Goal: Task Accomplishment & Management: Use online tool/utility

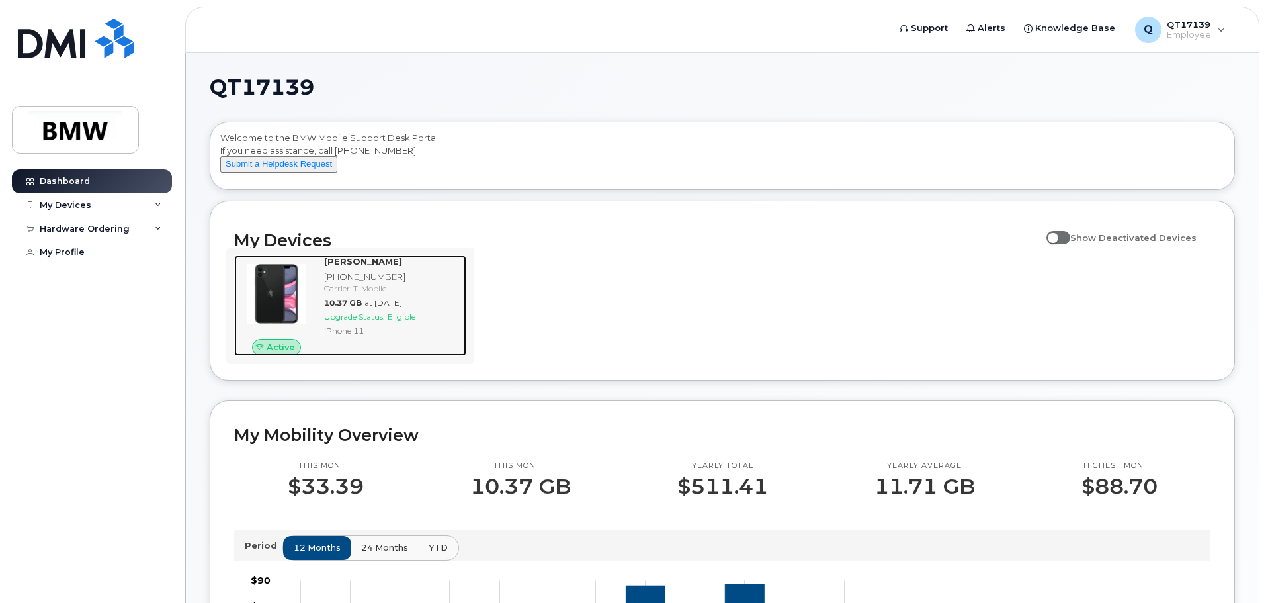
click at [293, 311] on img at bounding box center [277, 294] width 64 height 64
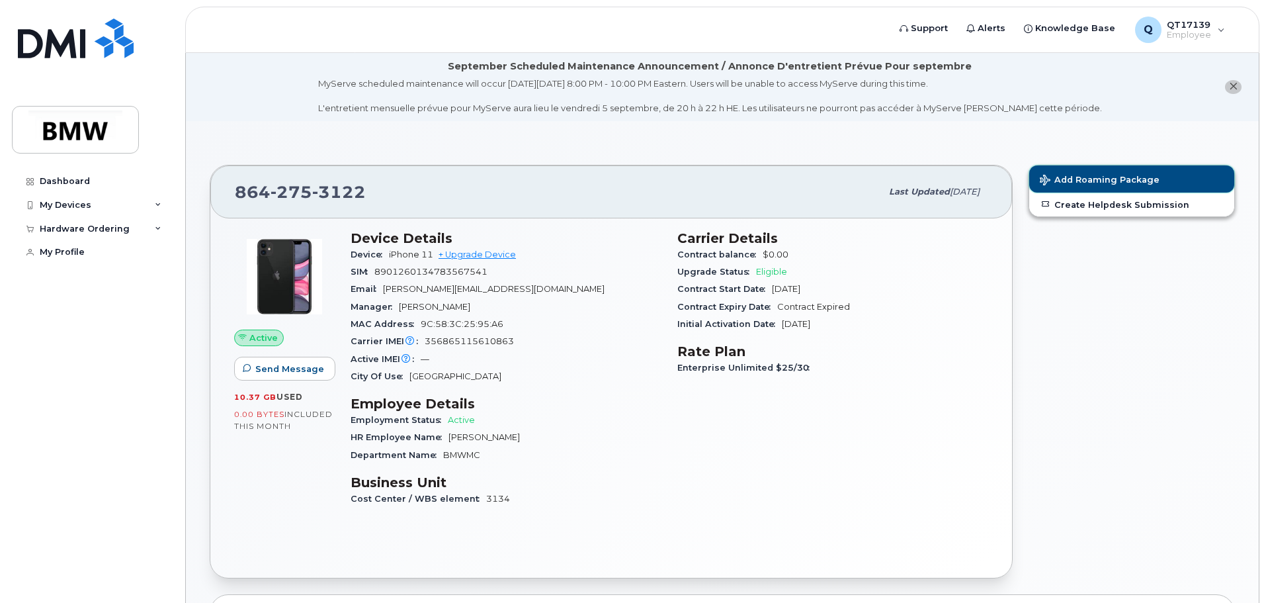
click at [1093, 179] on span "Add Roaming Package" at bounding box center [1100, 181] width 120 height 13
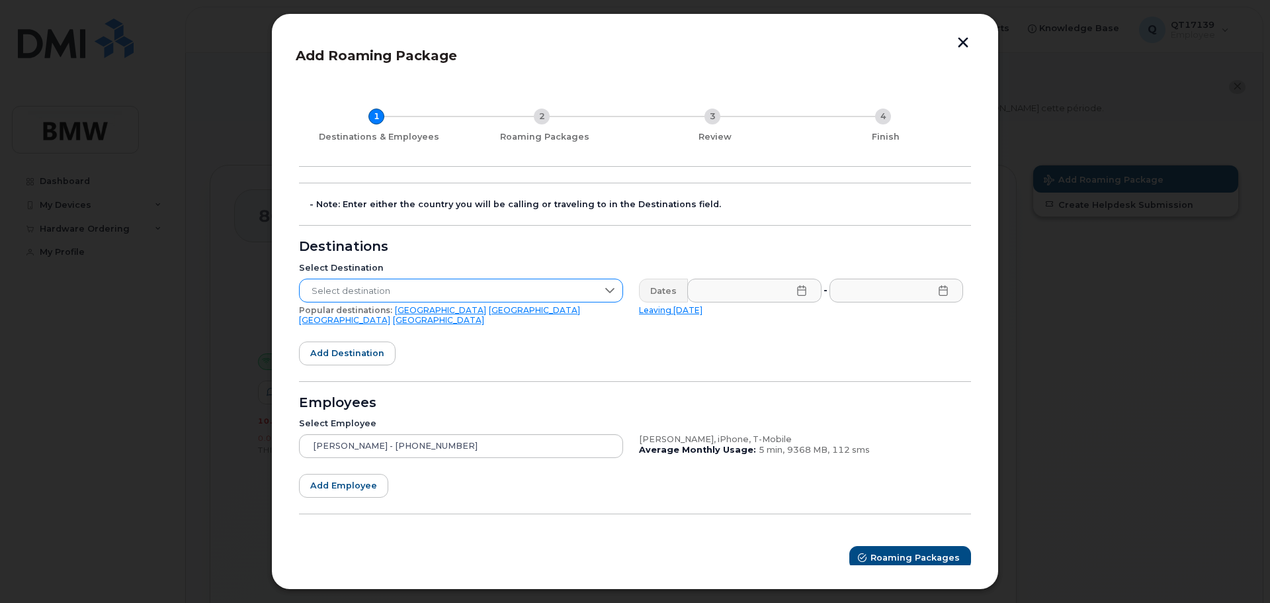
click at [611, 291] on icon at bounding box center [610, 290] width 11 height 11
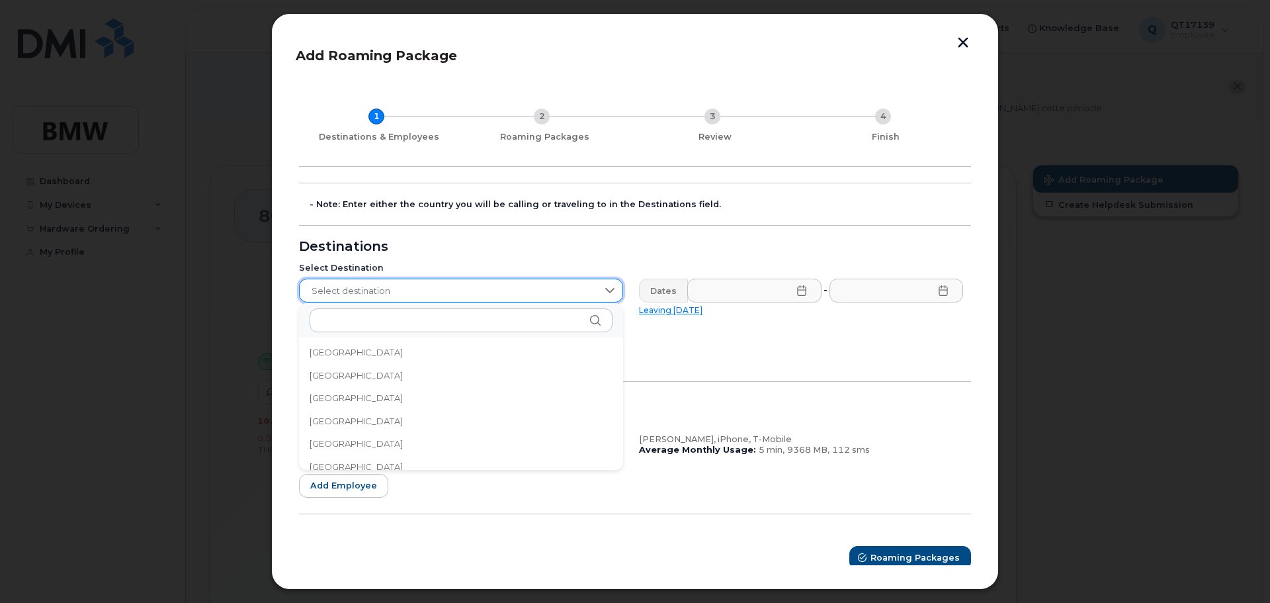
scroll to position [794, 0]
click at [331, 380] on span "[GEOGRAPHIC_DATA]" at bounding box center [356, 383] width 93 height 13
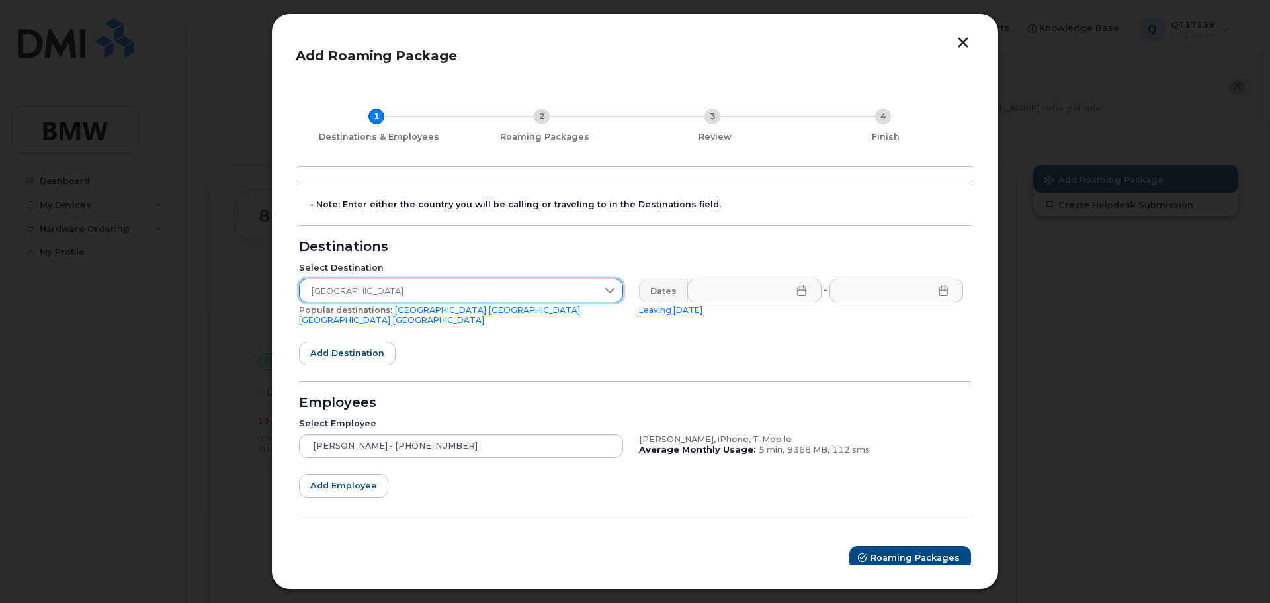
click at [801, 295] on icon at bounding box center [801, 290] width 11 height 11
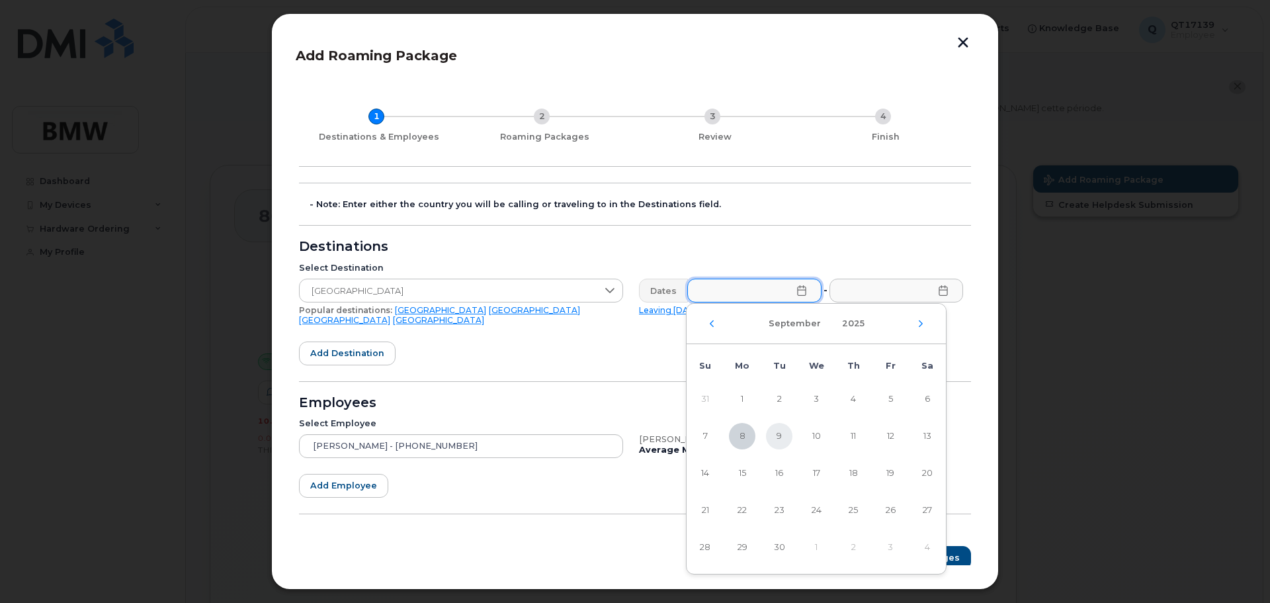
click at [775, 439] on span "9" at bounding box center [779, 436] width 26 height 26
type input "[DATE]"
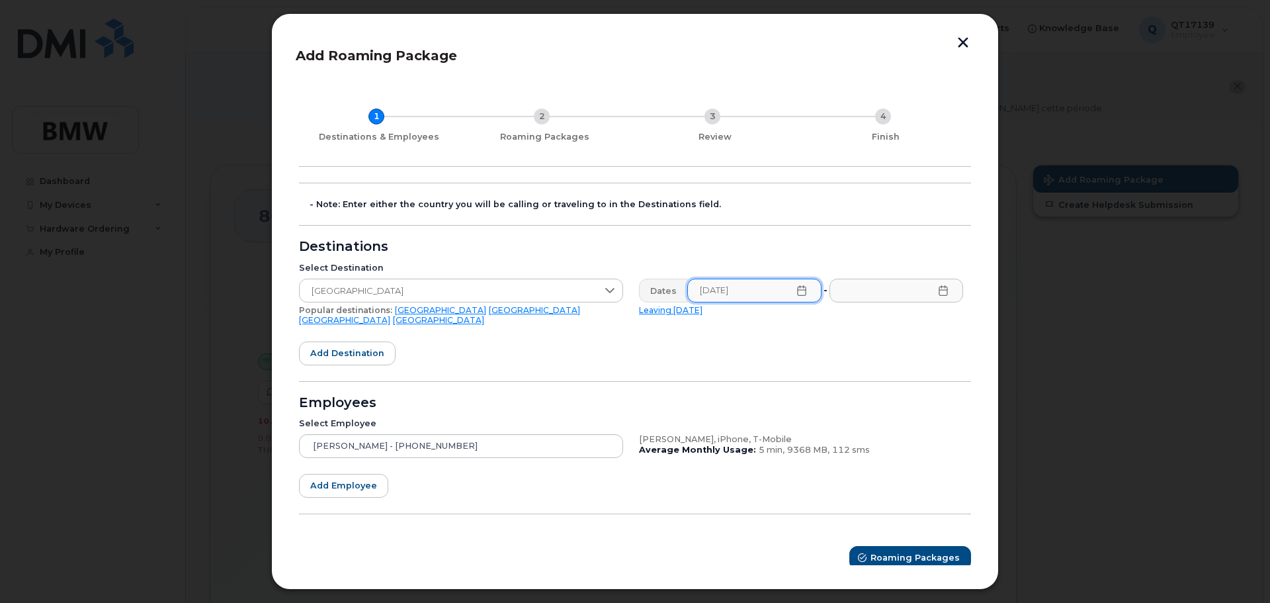
click at [948, 292] on icon at bounding box center [943, 290] width 11 height 11
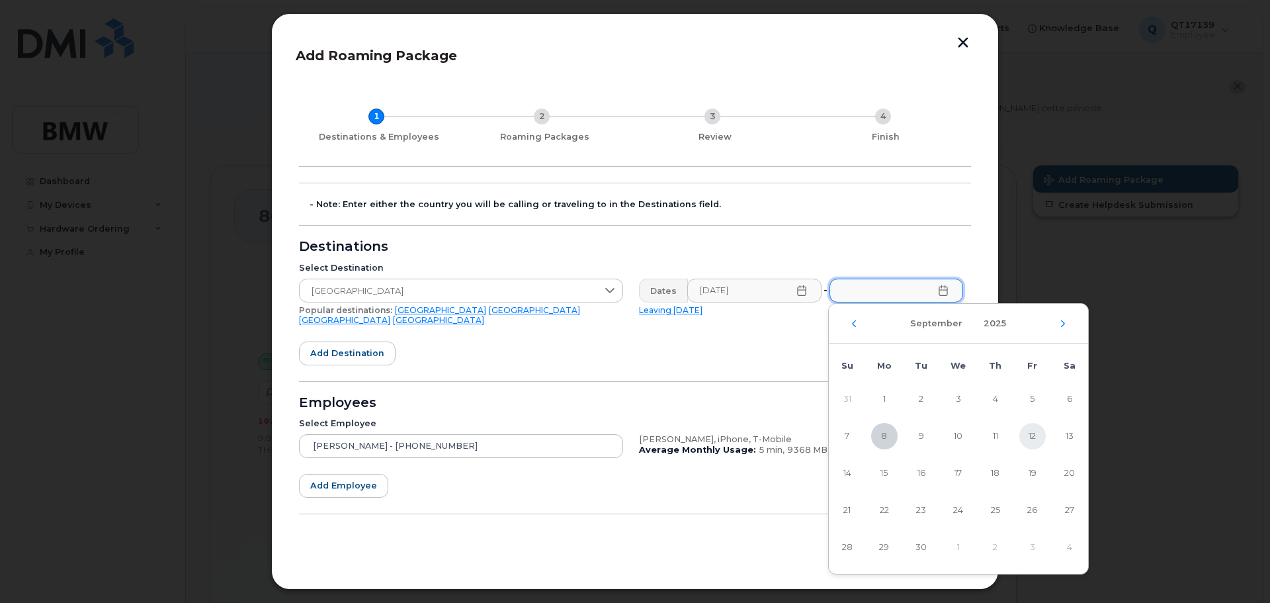
click at [1029, 438] on span "12" at bounding box center [1032, 436] width 26 height 26
type input "[DATE]"
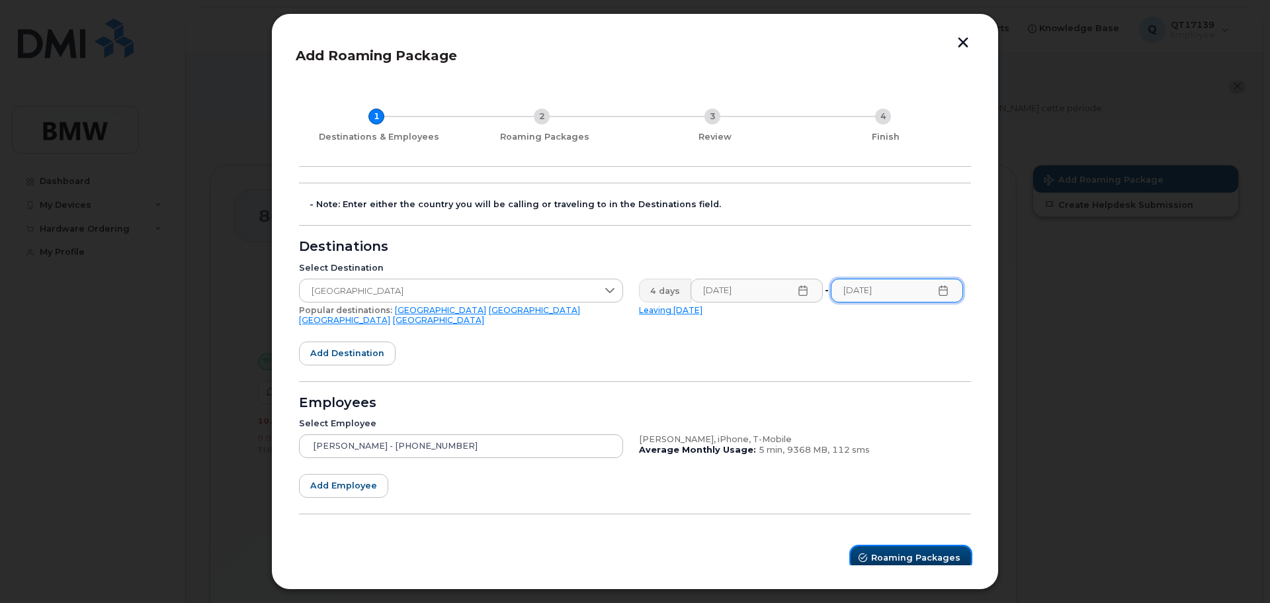
click at [919, 553] on span "Roaming Packages" at bounding box center [915, 557] width 89 height 13
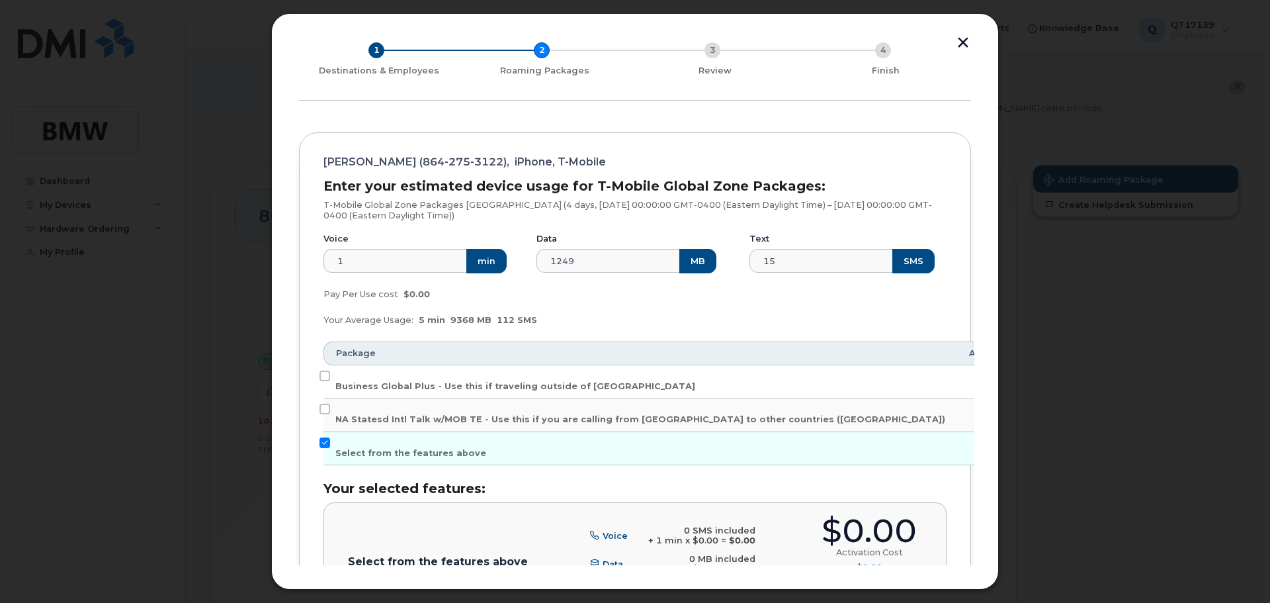
scroll to position [132, 0]
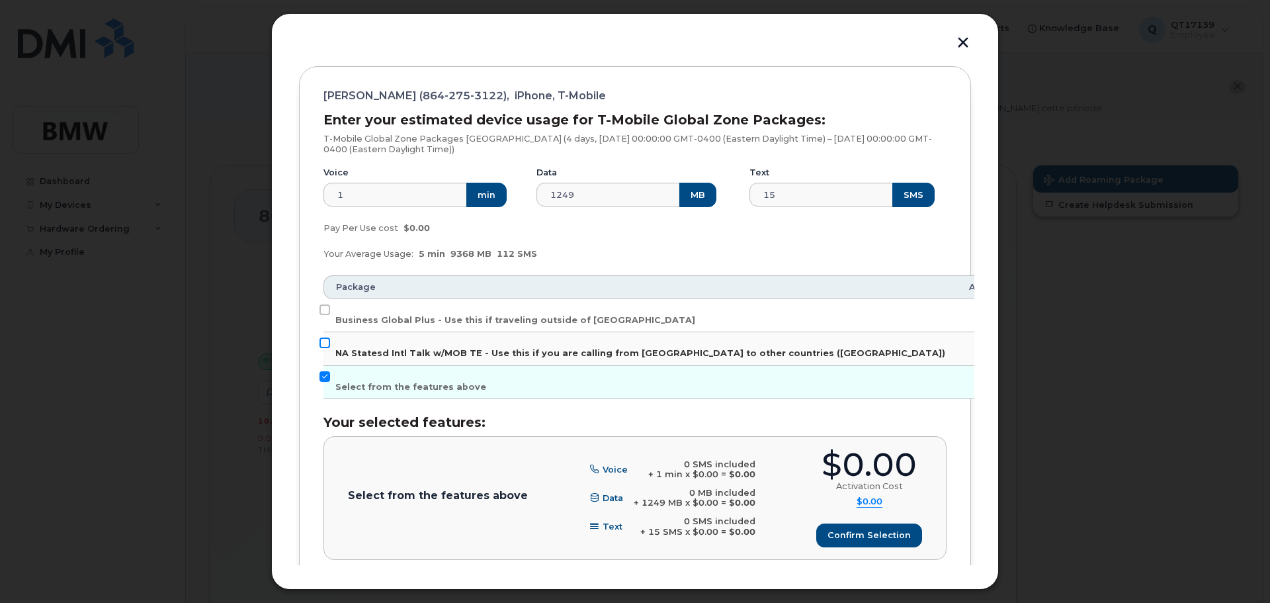
click at [325, 345] on input "NA Statesd Intl Talk w/MOB TE - Use this if you are calling from [GEOGRAPHIC_DA…" at bounding box center [325, 342] width 11 height 11
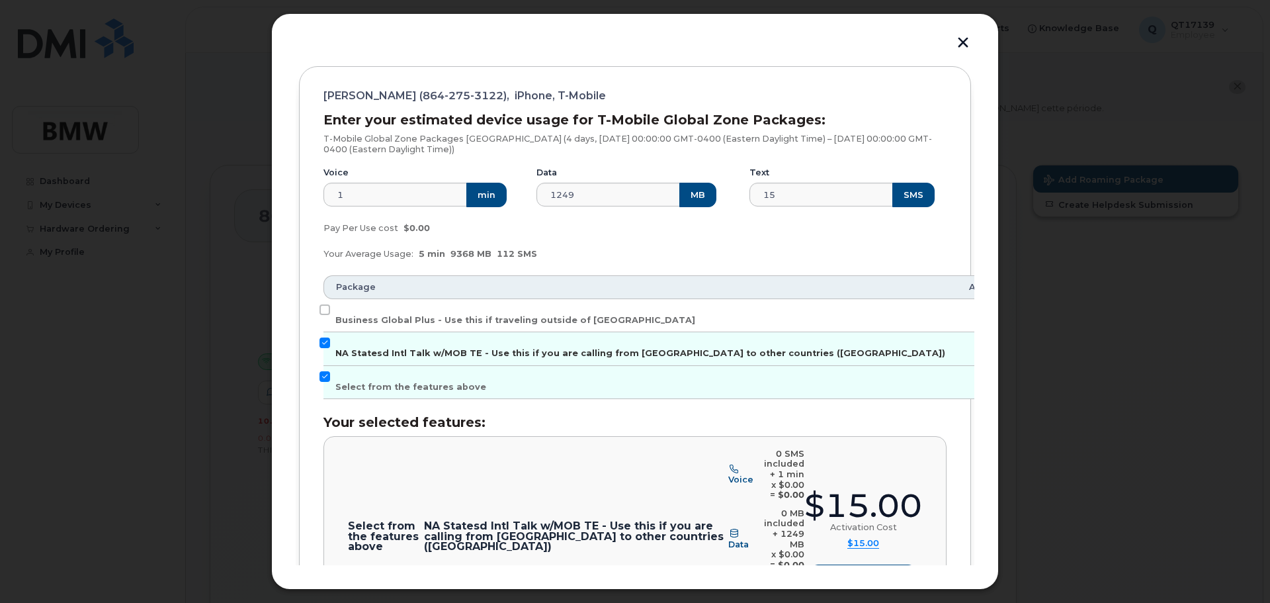
click at [325, 345] on input "NA Statesd Intl Talk w/MOB TE - Use this if you are calling from [GEOGRAPHIC_DA…" at bounding box center [325, 342] width 11 height 11
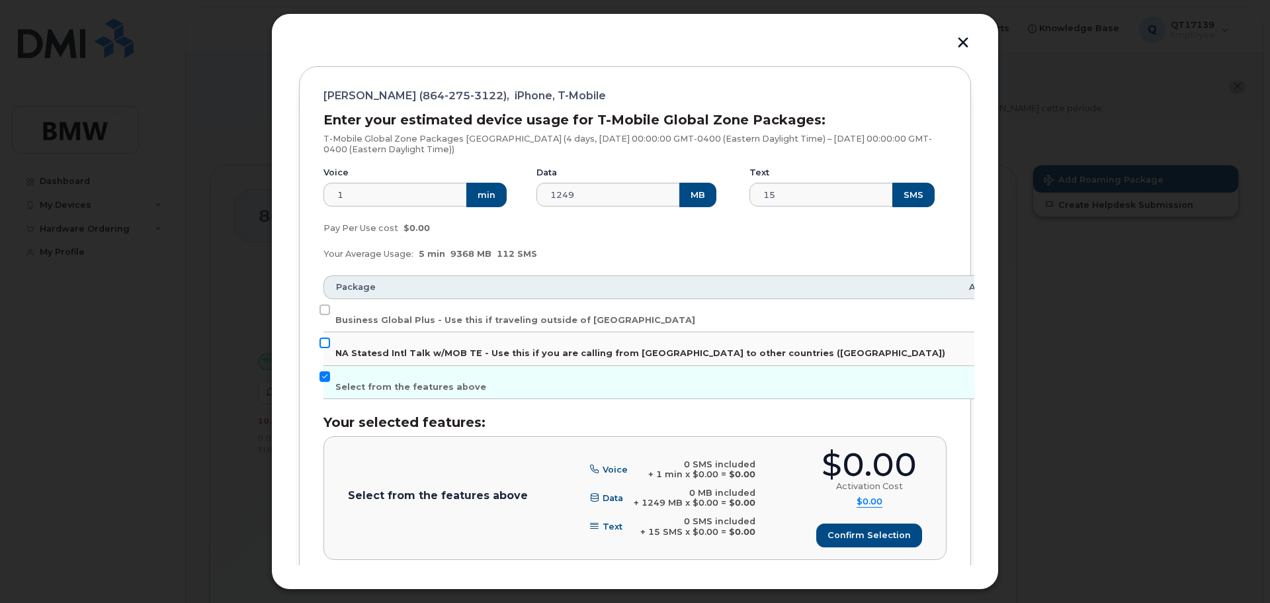
click at [325, 345] on input "NA Statesd Intl Talk w/MOB TE - Use this if you are calling from [GEOGRAPHIC_DA…" at bounding box center [325, 342] width 11 height 11
checkbox input "true"
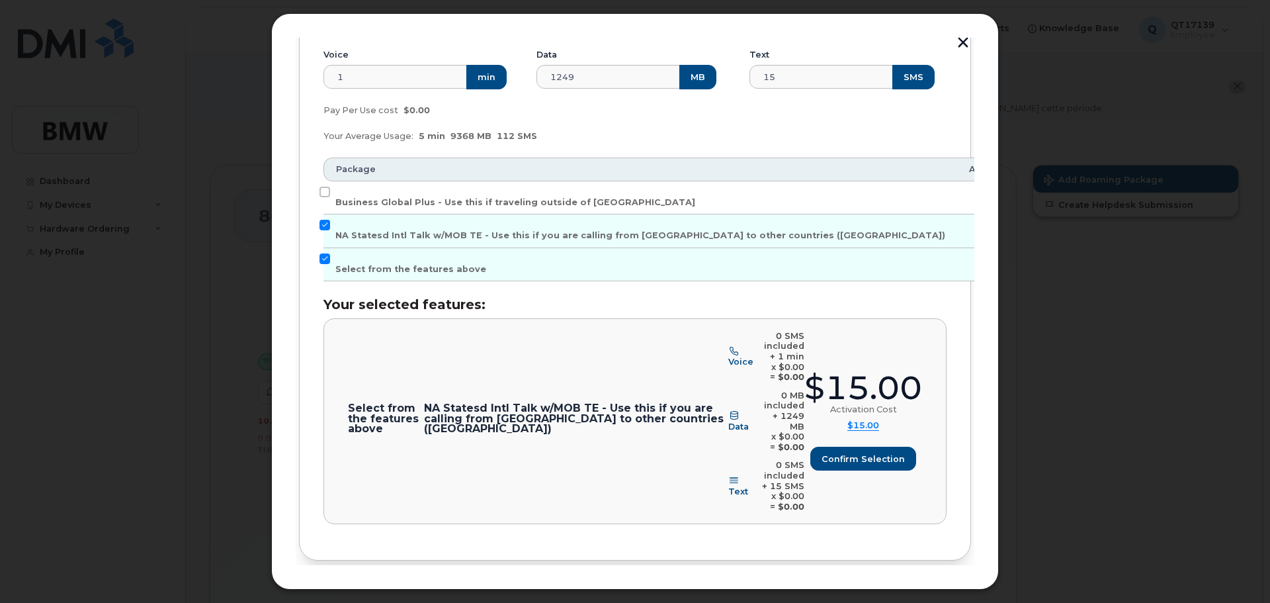
scroll to position [265, 0]
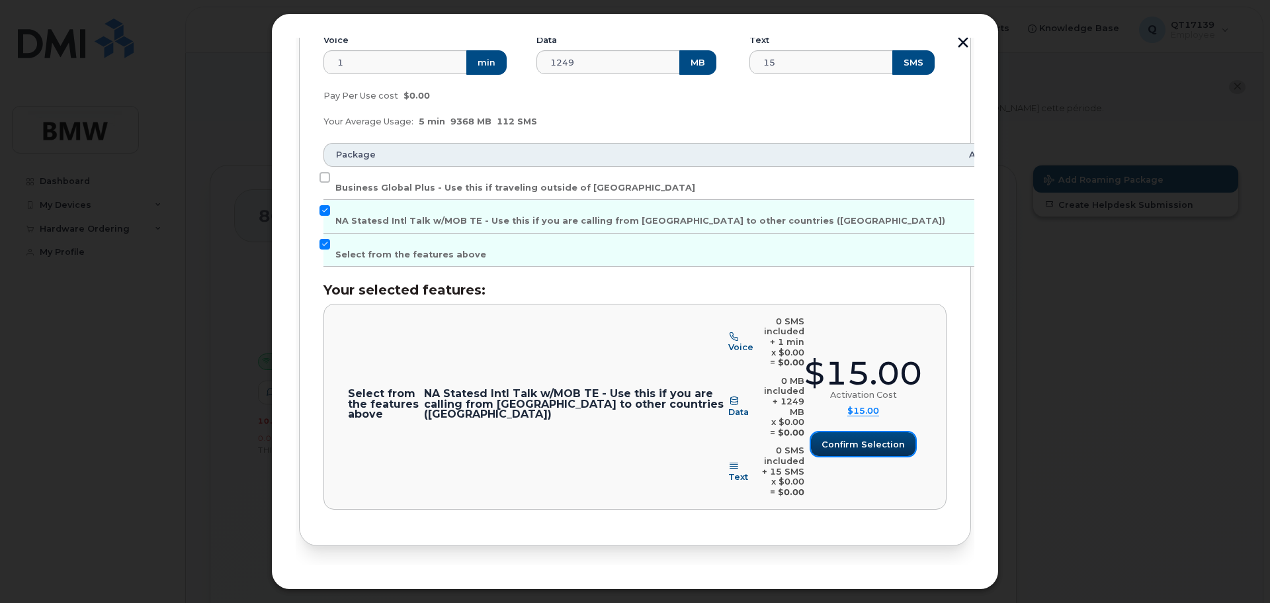
click at [859, 438] on span "Confirm selection" at bounding box center [863, 444] width 83 height 13
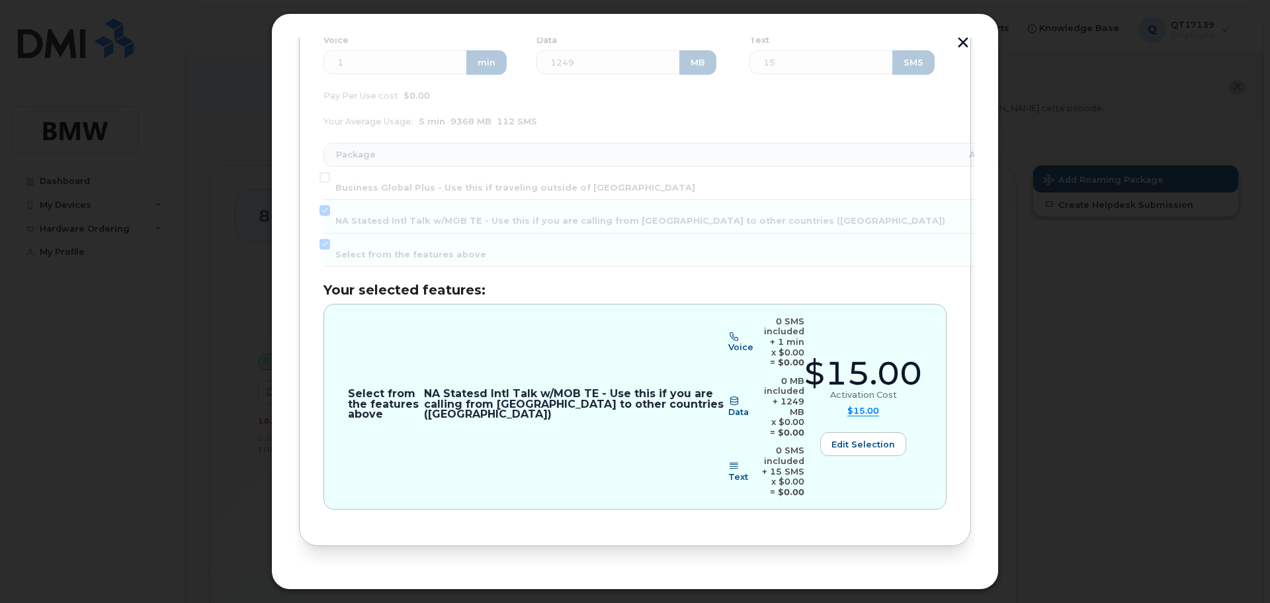
scroll to position [294, 0]
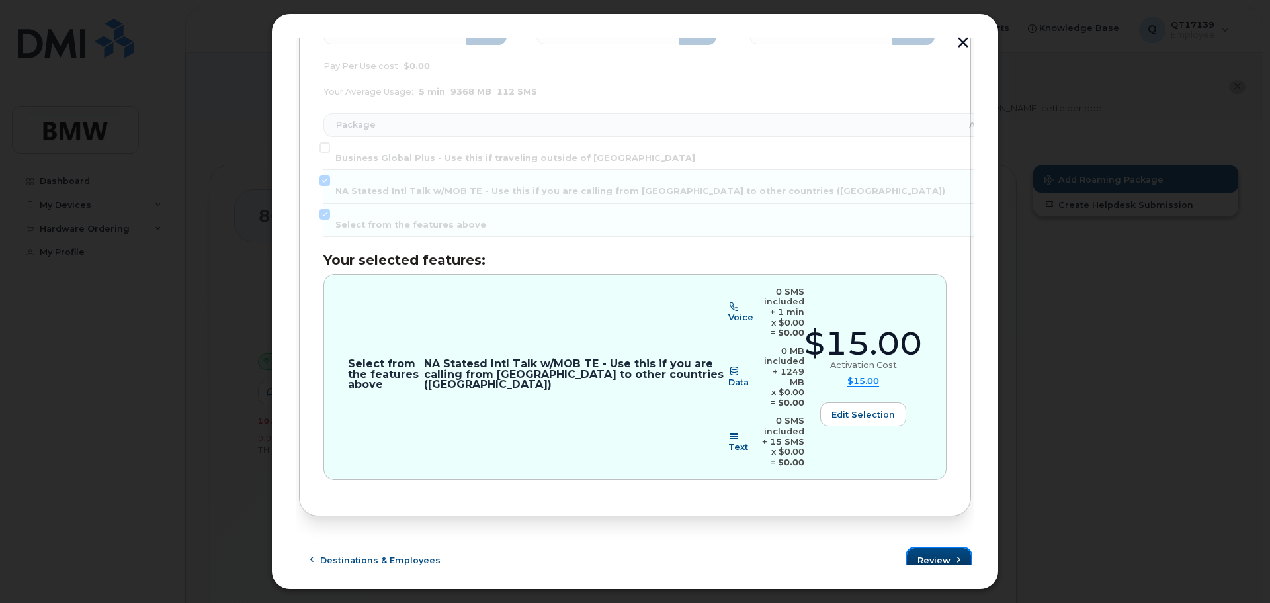
click at [928, 554] on span "Review" at bounding box center [933, 560] width 33 height 13
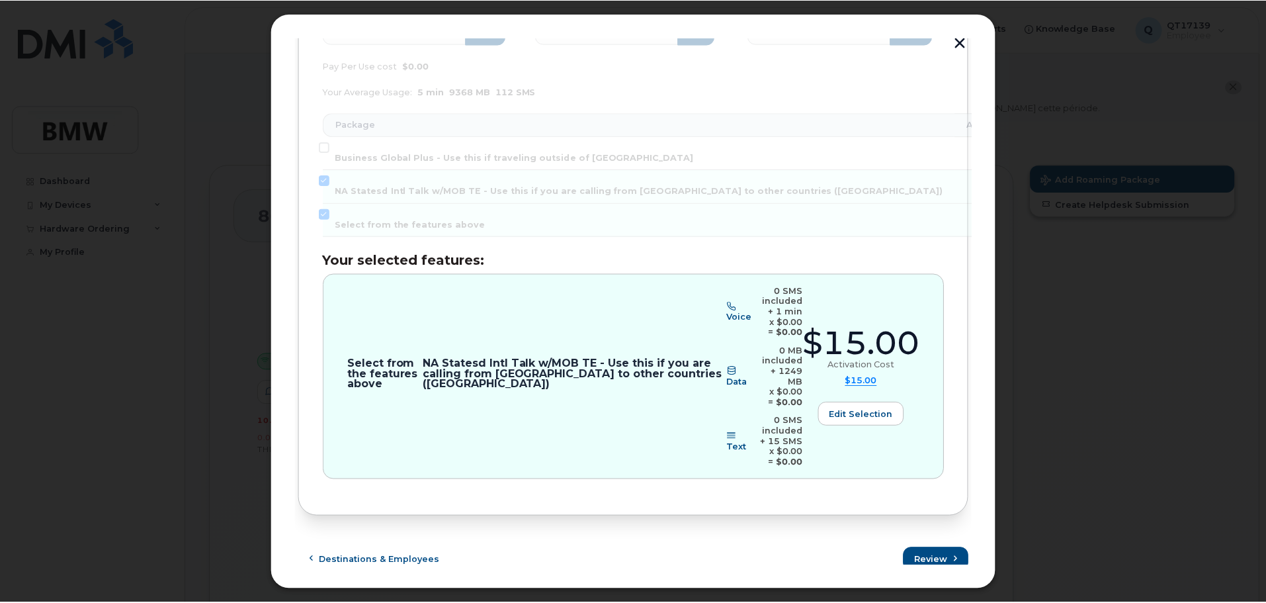
scroll to position [0, 0]
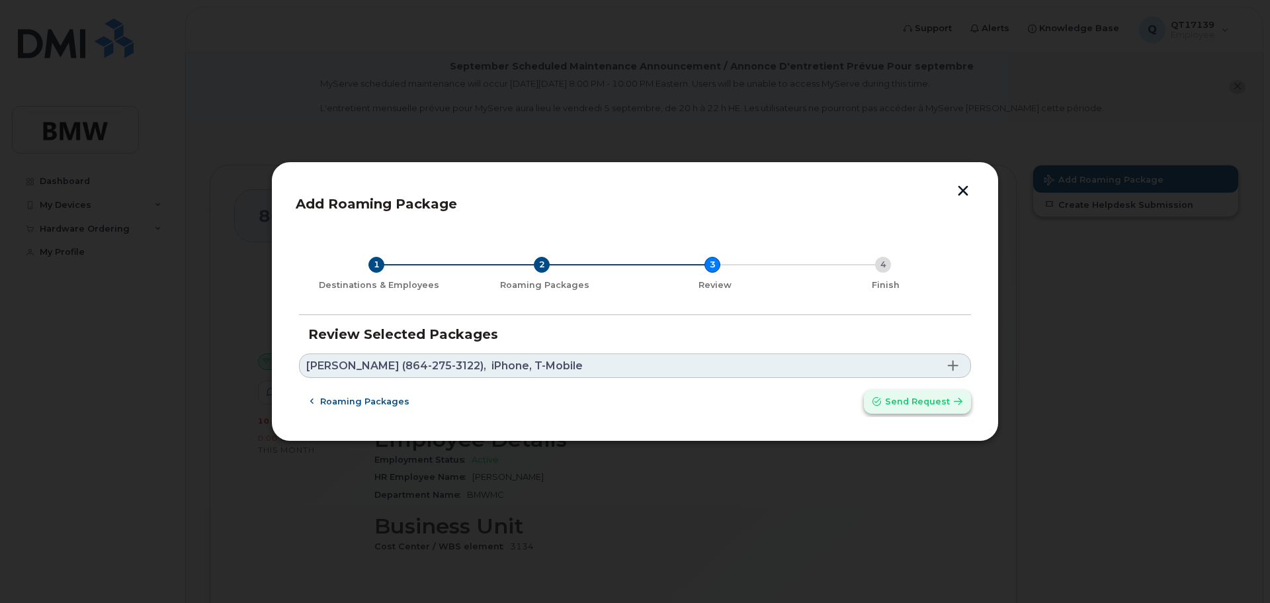
click at [916, 401] on span "Send request" at bounding box center [917, 401] width 65 height 13
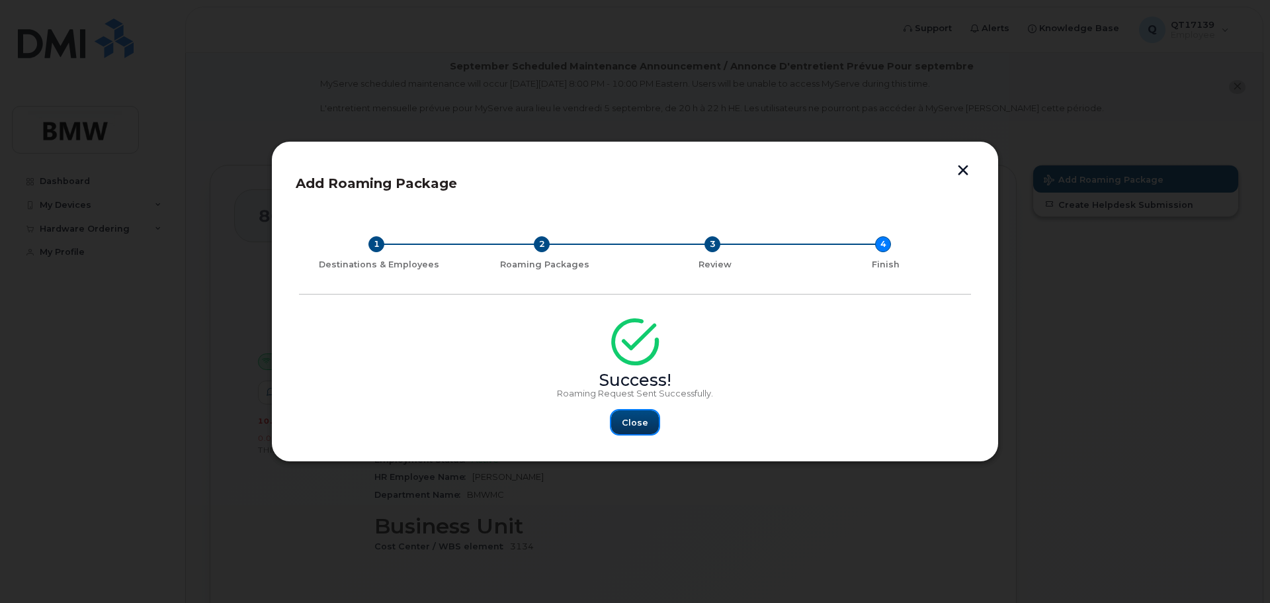
click at [640, 418] on span "Close" at bounding box center [635, 422] width 26 height 13
